Goal: Complete application form

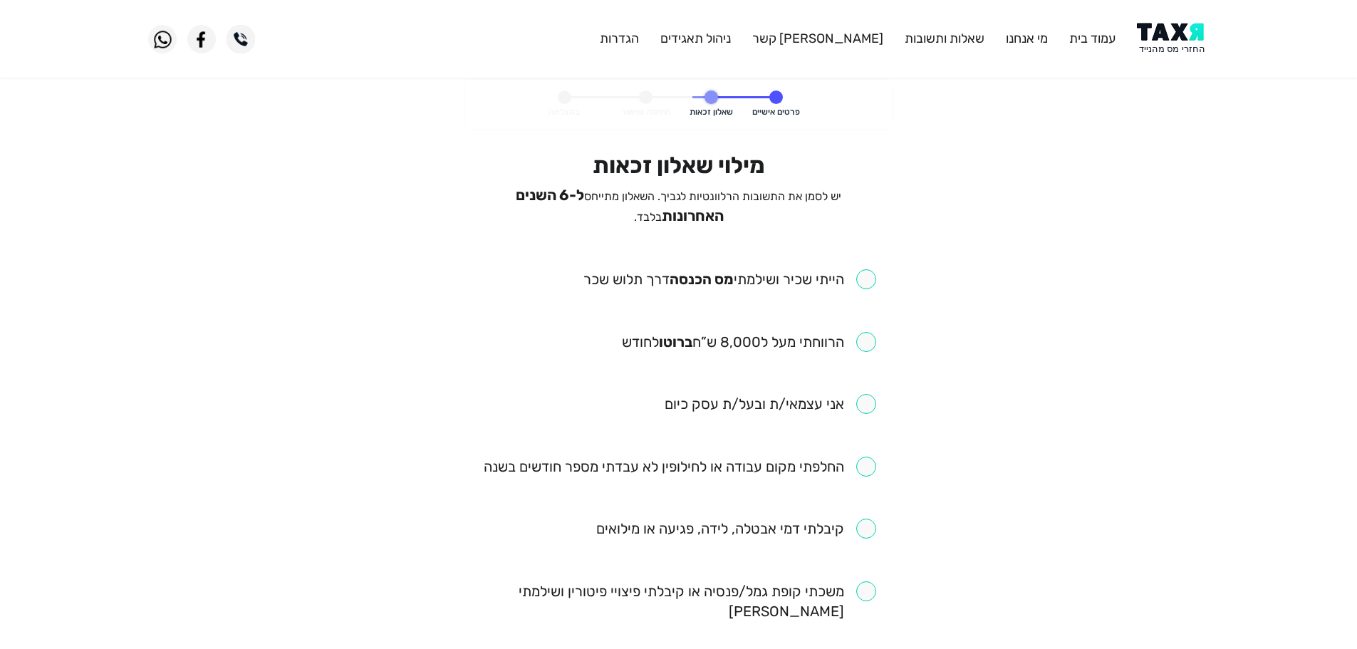
click at [868, 271] on input "checkbox" at bounding box center [729, 279] width 293 height 20
checkbox input "true"
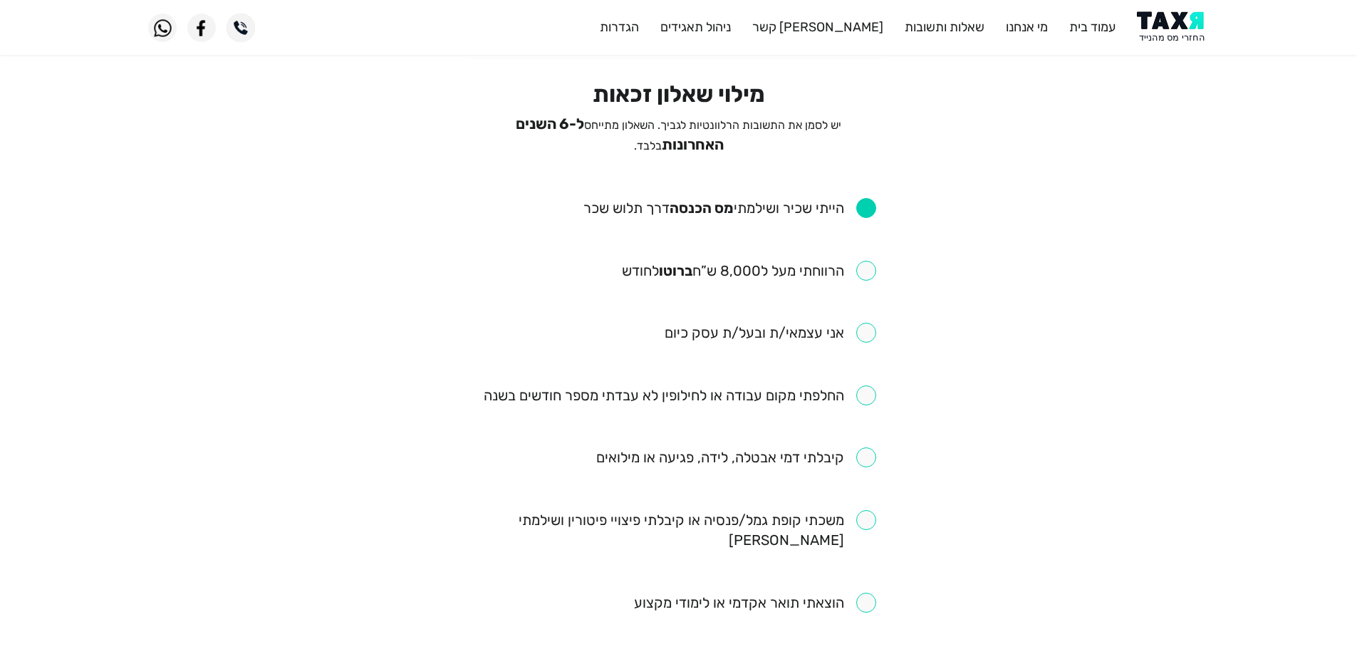
click at [860, 265] on input "checkbox" at bounding box center [749, 271] width 254 height 20
checkbox input "true"
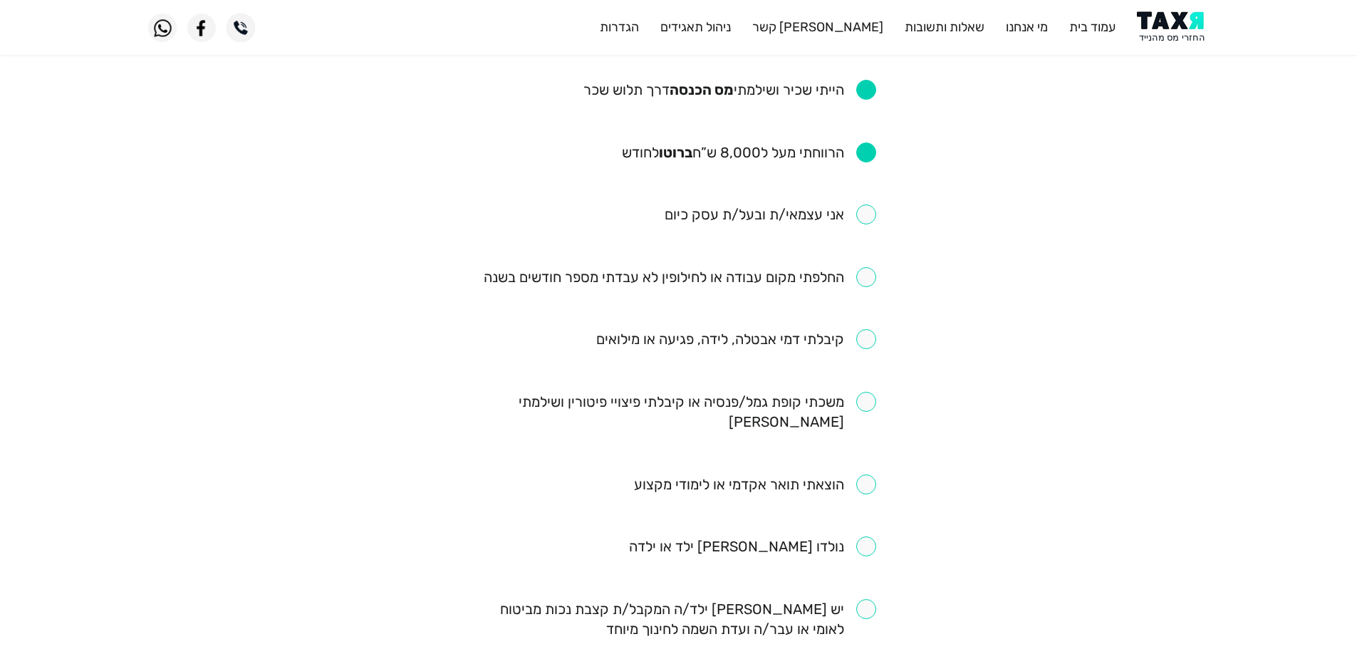
scroll to position [214, 0]
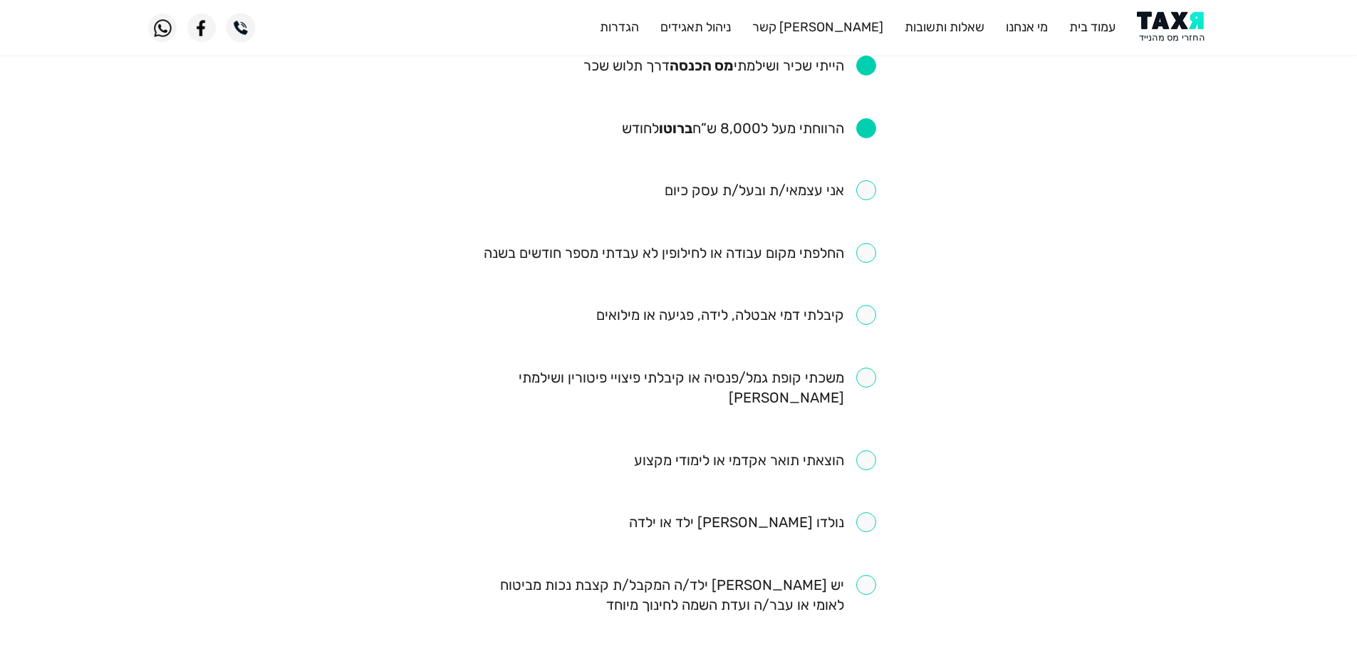
click at [866, 248] on input "checkbox" at bounding box center [680, 253] width 392 height 20
checkbox input "true"
click at [865, 378] on input "checkbox" at bounding box center [679, 388] width 395 height 40
click at [865, 379] on input "checkbox" at bounding box center [679, 388] width 395 height 40
checkbox input "false"
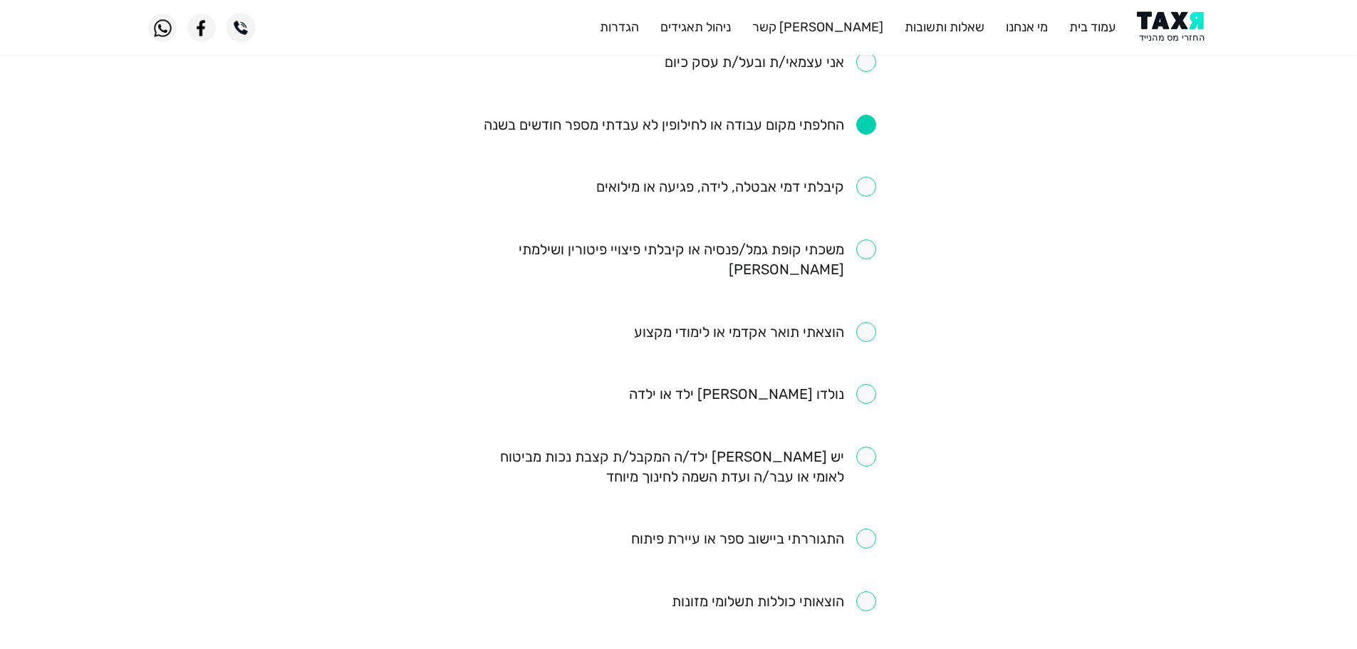
scroll to position [356, 0]
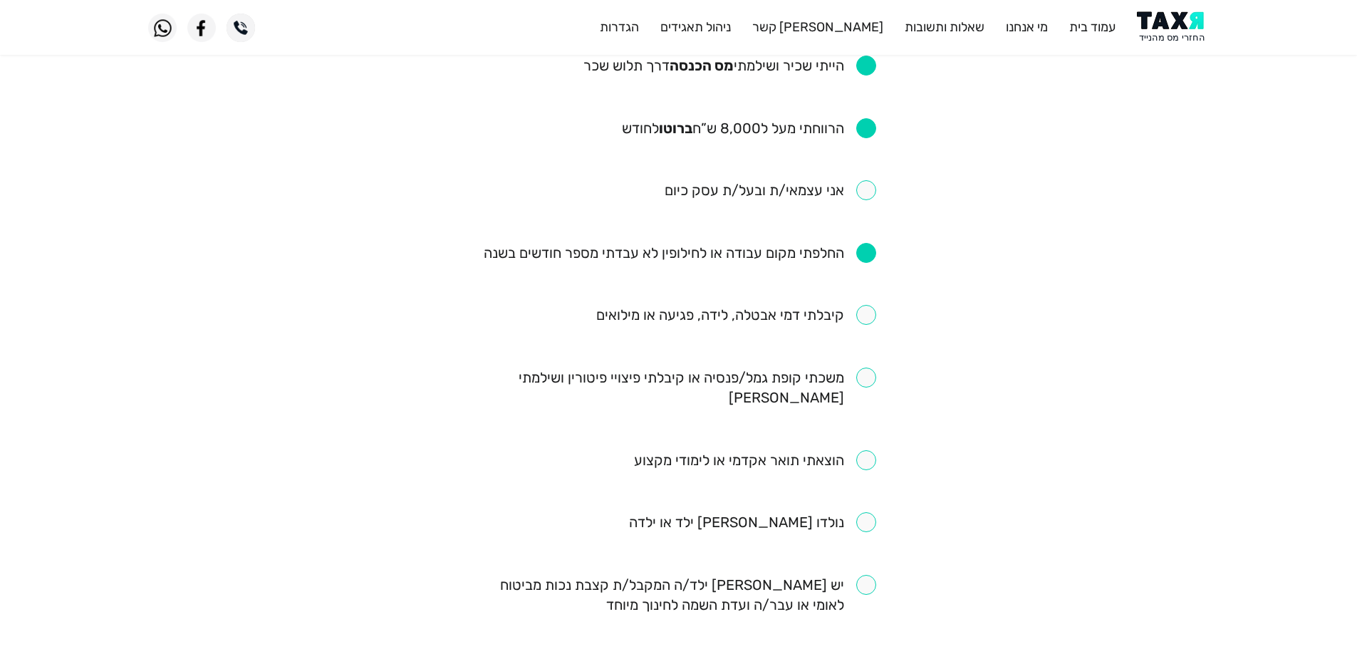
click at [875, 312] on input "checkbox" at bounding box center [736, 315] width 280 height 20
checkbox input "true"
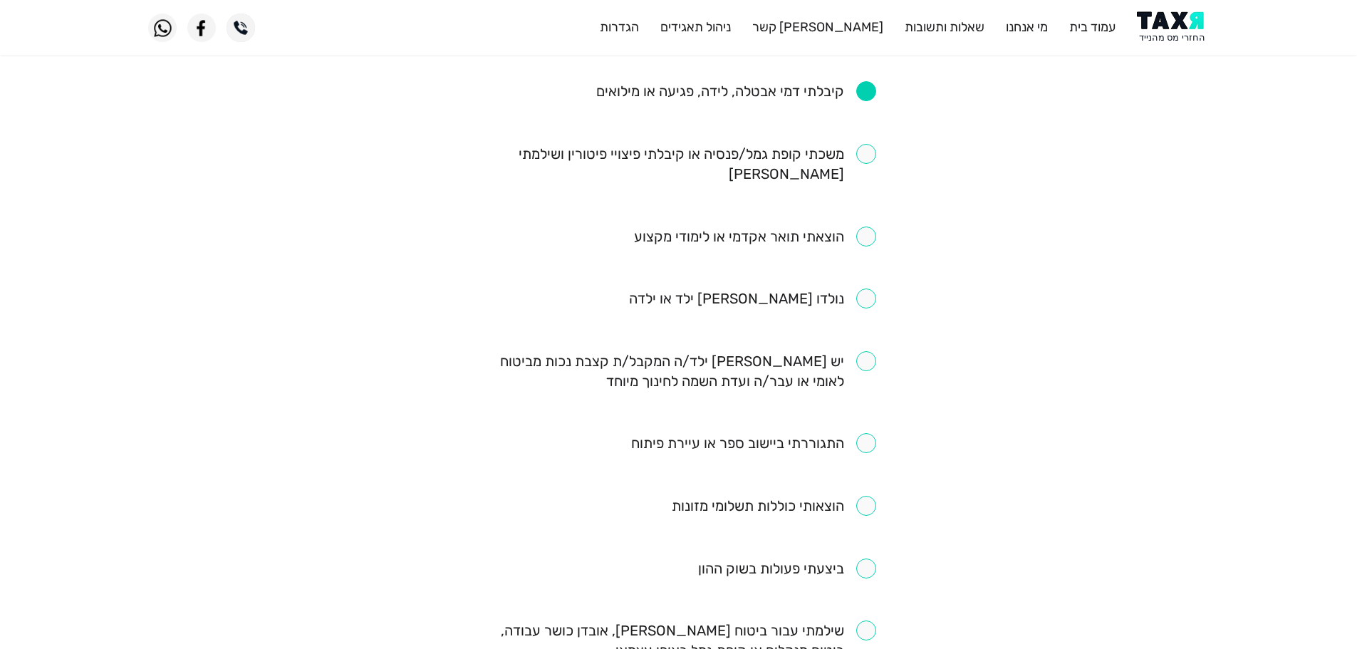
scroll to position [712, 0]
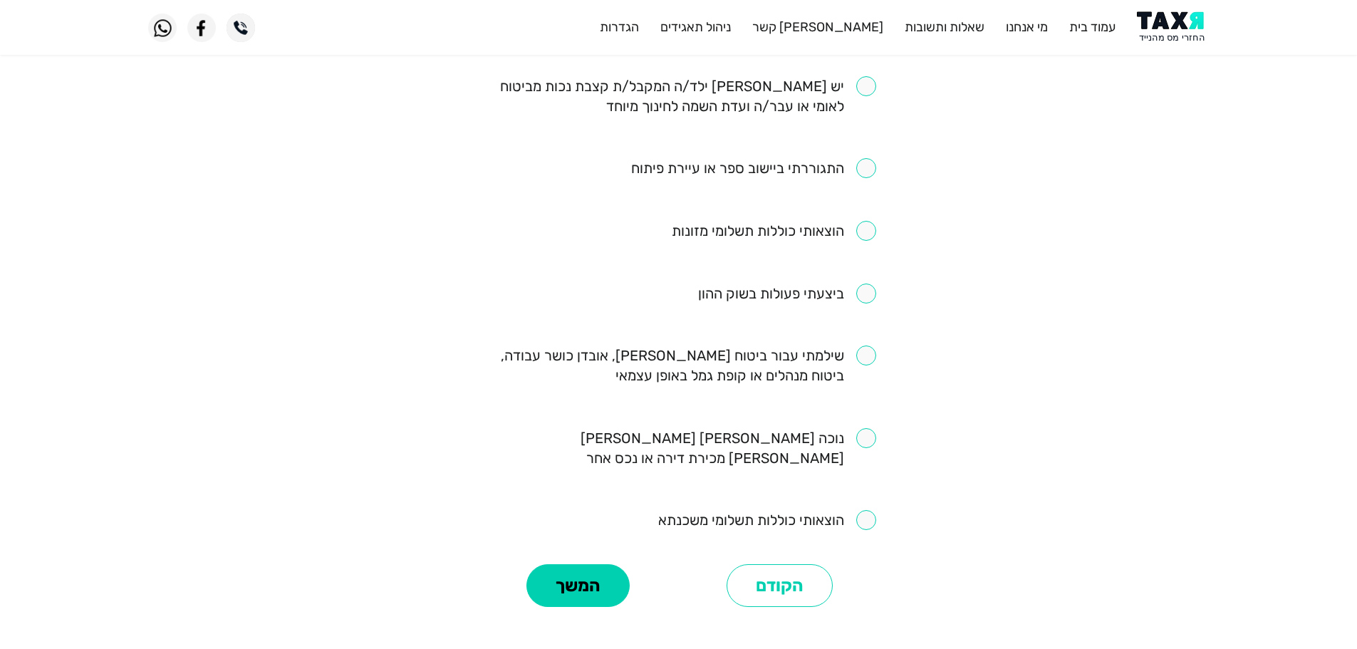
click at [878, 331] on div "מילוי שאלון זכאות יש לסמן את התשובות הרלוונטיות לגביך. השאלון מתייחס ל-6 השנים …" at bounding box center [679, 25] width 416 height 1172
click at [867, 345] on input "checkbox" at bounding box center [679, 365] width 395 height 40
checkbox input "true"
click at [615, 564] on button "המשך" at bounding box center [577, 585] width 103 height 43
